Goal: Task Accomplishment & Management: Manage account settings

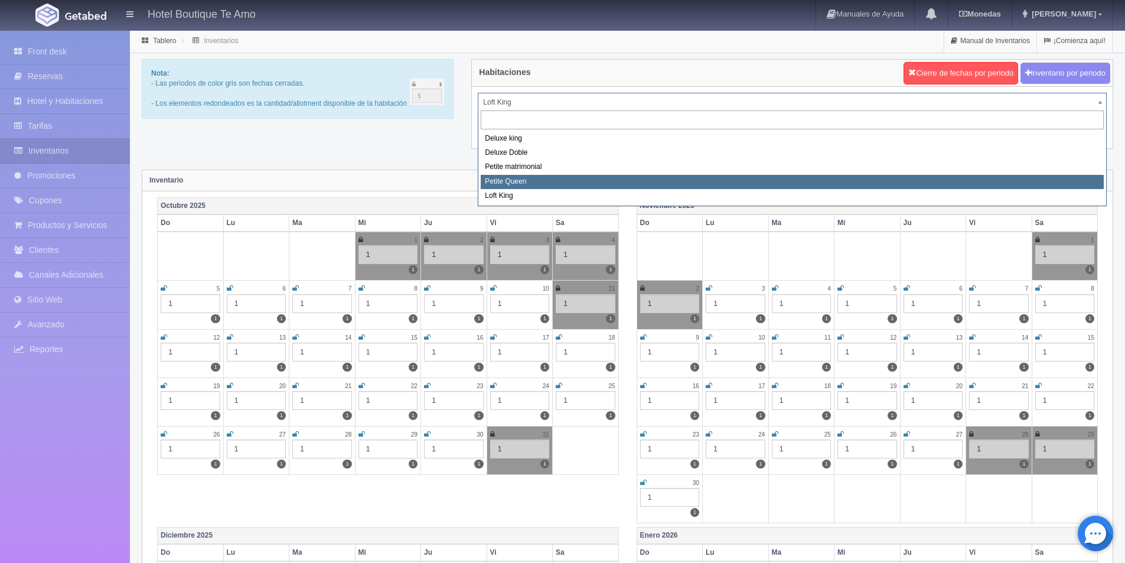
select select "2245"
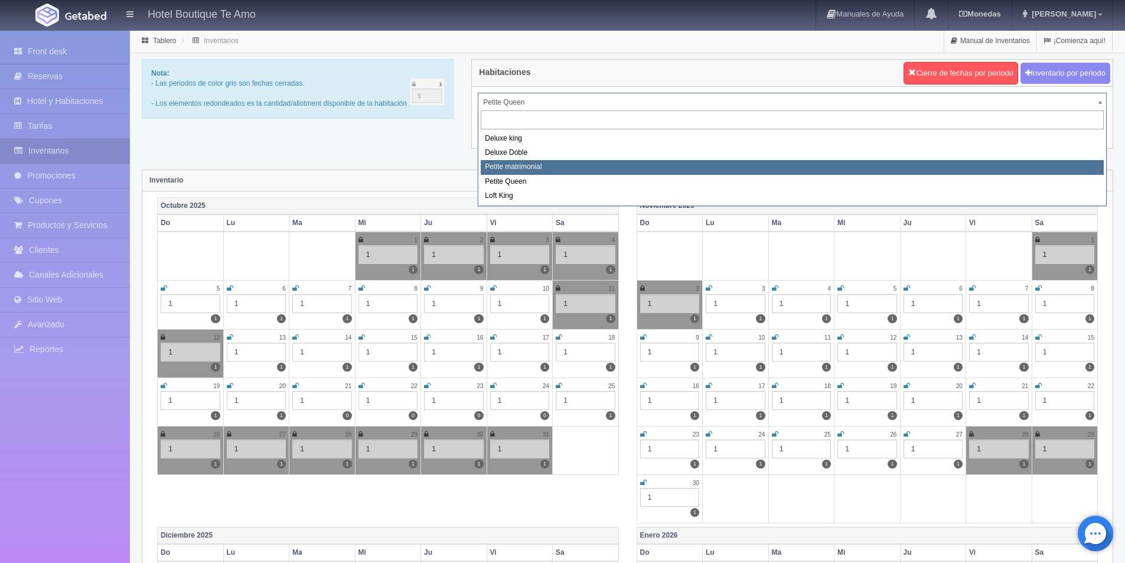
select select "2244"
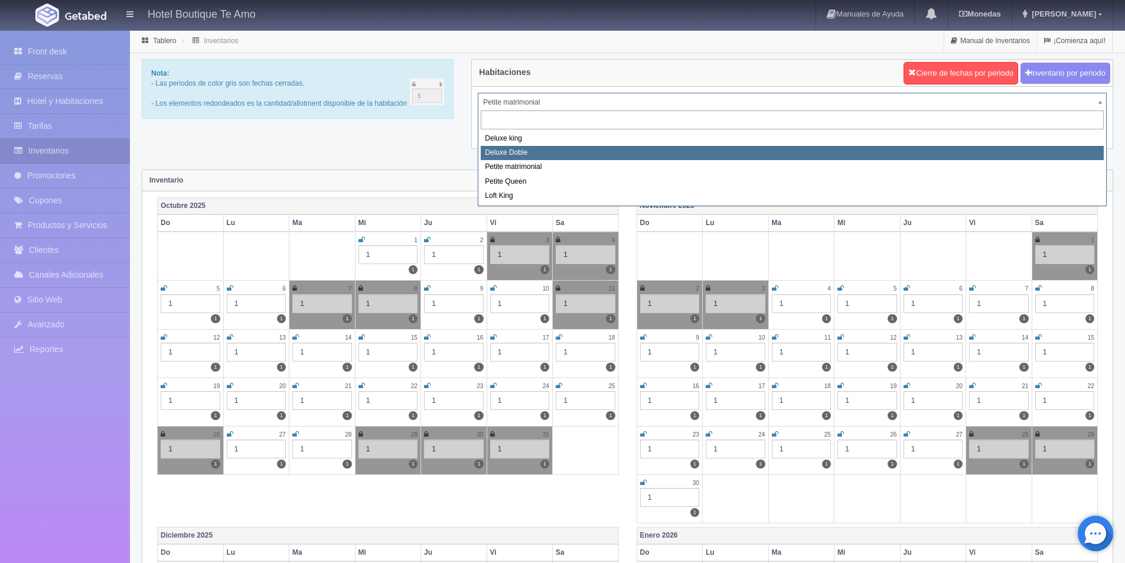
select select "2243"
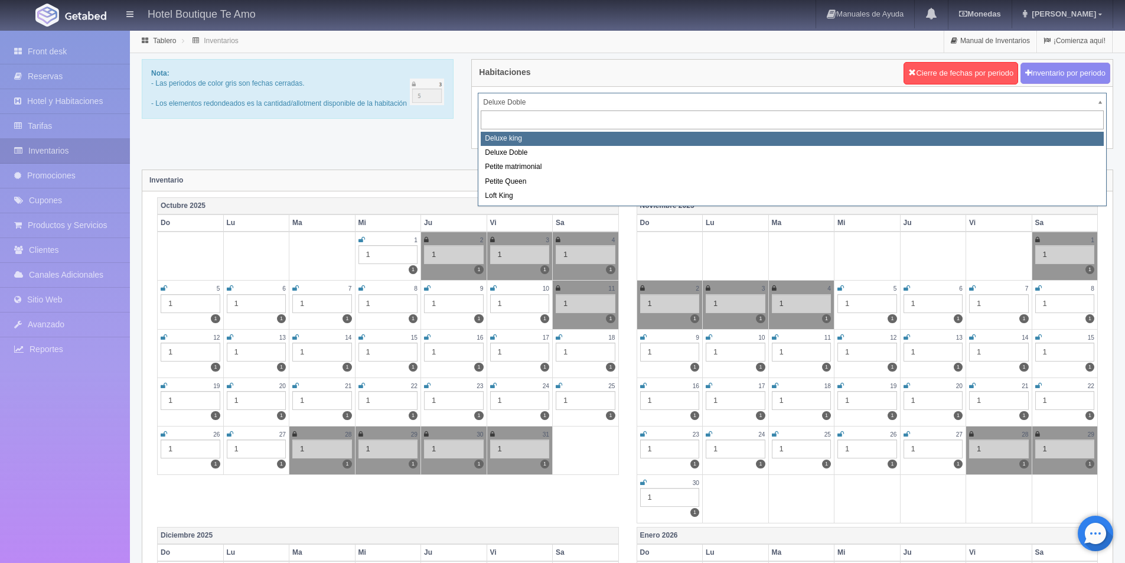
select select "2232"
